Goal: Contribute content: Add original content to the website for others to see

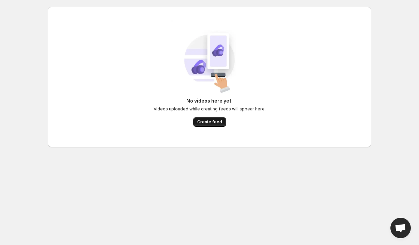
click at [221, 123] on button "Create feed" at bounding box center [209, 122] width 33 height 10
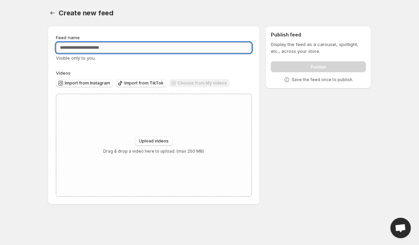
click at [167, 47] on input "Feed name" at bounding box center [154, 47] width 196 height 11
click at [149, 135] on div "Upload videos Drag & drop a video here to upload. (max 250 MB)" at bounding box center [153, 145] width 195 height 102
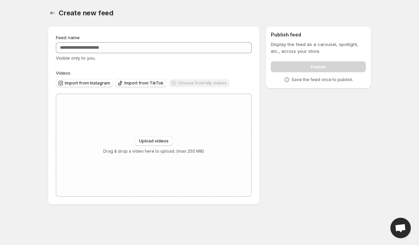
type input "**********"
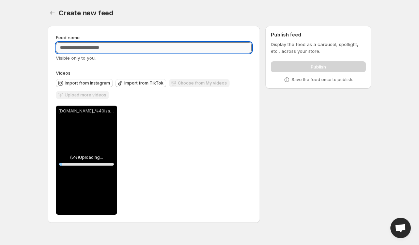
click at [120, 45] on input "Feed name" at bounding box center [154, 47] width 196 height 11
type input "**********"
click at [175, 122] on div "**********" at bounding box center [154, 160] width 196 height 109
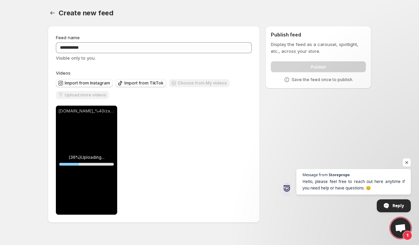
click at [401, 228] on span "Open chat" at bounding box center [400, 229] width 11 height 10
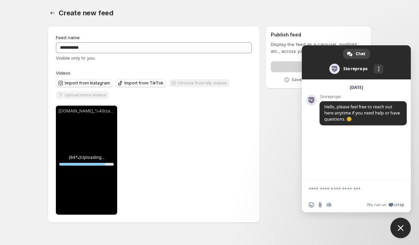
click at [336, 146] on div "Storeprops Hello, how can we help you [DATE]? [DATE] Storeprops Hello, please f…" at bounding box center [356, 129] width 109 height 101
click at [398, 225] on span "Close chat" at bounding box center [401, 228] width 20 height 20
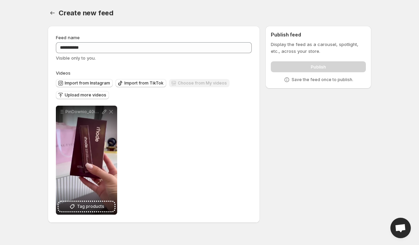
click at [329, 73] on div "Display the feed as a carousel, spotlight, etc., across your store. Publish Sav…" at bounding box center [318, 62] width 95 height 42
click at [52, 12] on icon "Settings" at bounding box center [52, 13] width 7 height 7
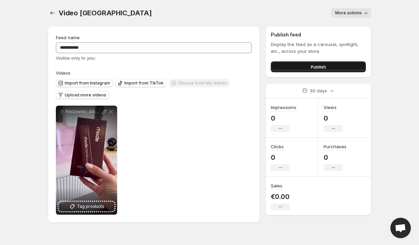
click at [309, 64] on button "Publish" at bounding box center [318, 66] width 95 height 11
click at [55, 12] on icon "Settings" at bounding box center [52, 13] width 7 height 7
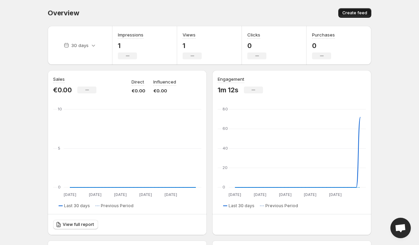
click at [346, 10] on button "Create feed" at bounding box center [354, 13] width 33 height 10
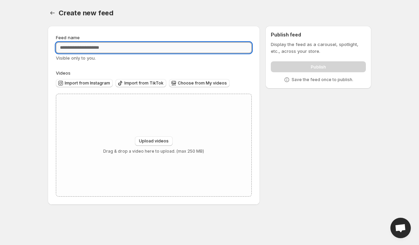
click at [144, 49] on input "Feed name" at bounding box center [154, 47] width 196 height 11
